Goal: Transaction & Acquisition: Download file/media

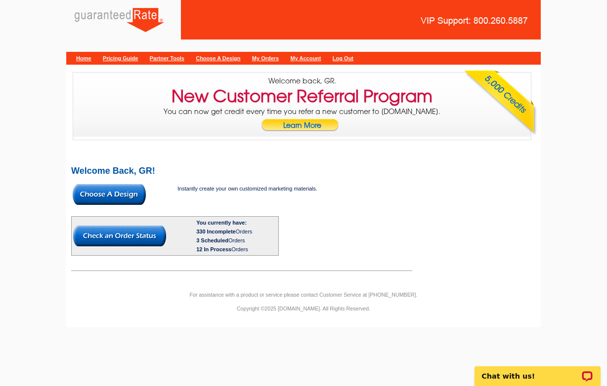
click at [321, 59] on link "My Account" at bounding box center [306, 58] width 31 height 6
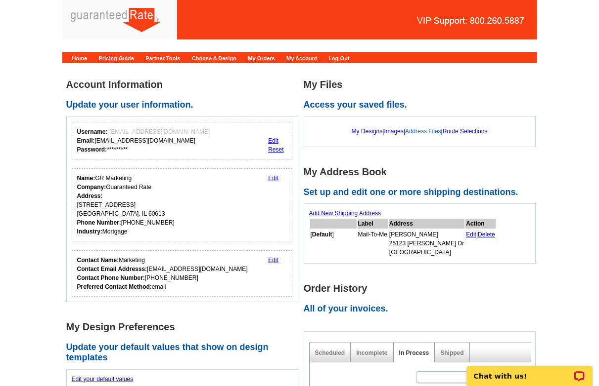
click at [417, 129] on link "Address Files" at bounding box center [423, 131] width 36 height 7
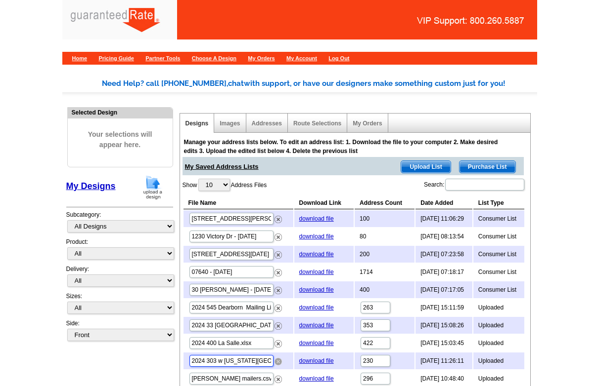
drag, startPoint x: 191, startPoint y: 361, endPoint x: 281, endPoint y: 362, distance: 89.5
click at [281, 362] on td "2024 303 w ohio street TAX MAILING LIST .xlsx" at bounding box center [238, 361] width 110 height 17
click at [310, 359] on link "download file" at bounding box center [316, 361] width 35 height 7
click at [11, 38] on div "Home Pricing Guide Partner Tools Choose A Design My Orders My Account Log Out" at bounding box center [299, 31] width 599 height 63
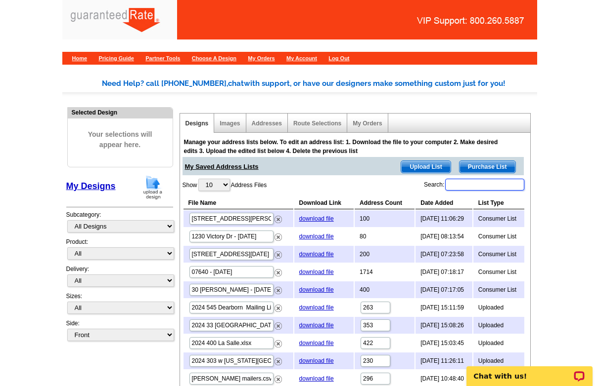
click at [469, 186] on input "Search:" at bounding box center [484, 185] width 79 height 12
paste input "2024 400 La Salle.xlsx"
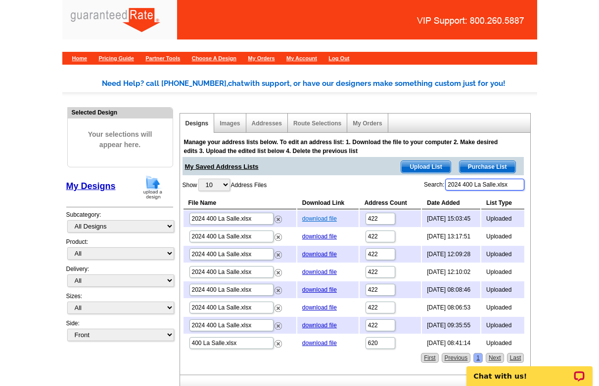
type input "2024 400 La Salle.xlsx"
click at [312, 216] on link "download file" at bounding box center [319, 218] width 35 height 7
click at [20, 88] on main "Need Help? call 800-260-5887, chat with support, or have our designers make som…" at bounding box center [299, 254] width 599 height 383
drag, startPoint x: 512, startPoint y: 186, endPoint x: 426, endPoint y: 166, distance: 88.7
click at [445, 180] on input "2024 400 La Salle.xlsx" at bounding box center [484, 185] width 79 height 12
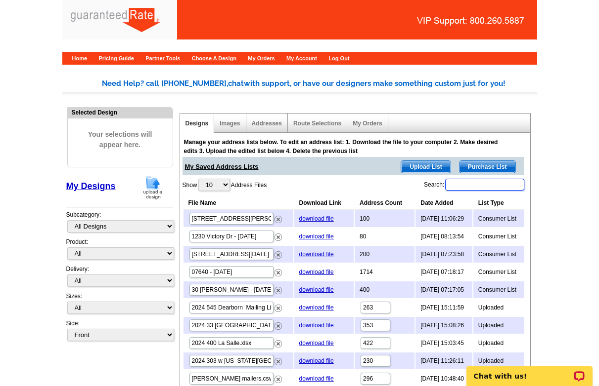
paste input "2024 545 Dearborn Mailing List .xlsx"
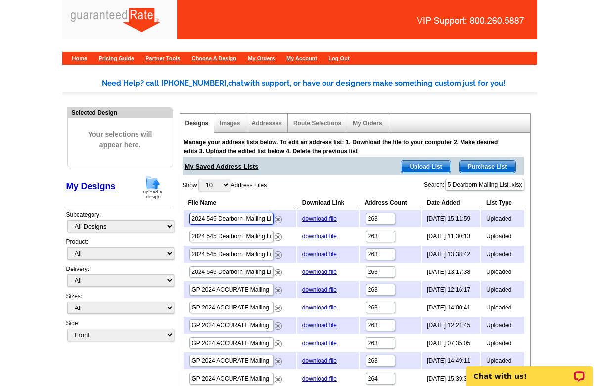
drag, startPoint x: 190, startPoint y: 215, endPoint x: 285, endPoint y: 215, distance: 94.9
click at [285, 215] on td "2024 545 Dearborn Mailing List .xlsx" at bounding box center [239, 219] width 113 height 17
click at [316, 218] on link "download file" at bounding box center [319, 218] width 35 height 7
click at [467, 185] on input "2024 545 Dearborn Mailing List .xlsx" at bounding box center [484, 185] width 79 height 12
drag, startPoint x: 452, startPoint y: 183, endPoint x: 551, endPoint y: 194, distance: 99.4
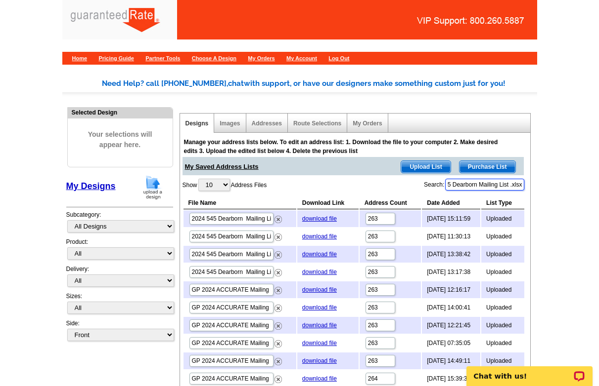
click at [524, 191] on input "2024 545 Dearborn Mailing List .xlsx" at bounding box center [484, 185] width 79 height 12
type input "2024 545"
drag, startPoint x: 520, startPoint y: 181, endPoint x: 432, endPoint y: 164, distance: 89.7
click at [432, 167] on div "Manage your address lists below. To edit an address list: 1. Download the file …" at bounding box center [354, 268] width 348 height 268
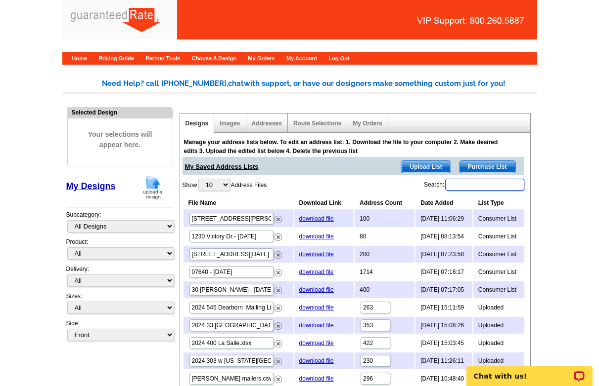
paste input "2024 33 Ontario- Owner Mailing Addresses.xlsx"
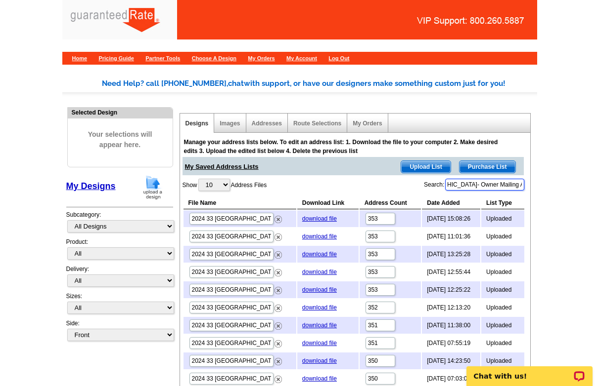
type input "2024 33 Ontario- Owner Mailing Addresses.xlsx"
drag, startPoint x: 191, startPoint y: 217, endPoint x: 276, endPoint y: 217, distance: 85.0
click at [276, 217] on td "2024 33 Ontario- Owner Mailing Addresses.xlsx" at bounding box center [239, 219] width 113 height 17
click at [311, 217] on link "download file" at bounding box center [319, 218] width 35 height 7
click at [25, 37] on div "Home Pricing Guide Partner Tools Choose A Design My Orders My Account Log Out" at bounding box center [299, 31] width 599 height 63
